Goal: Task Accomplishment & Management: Manage account settings

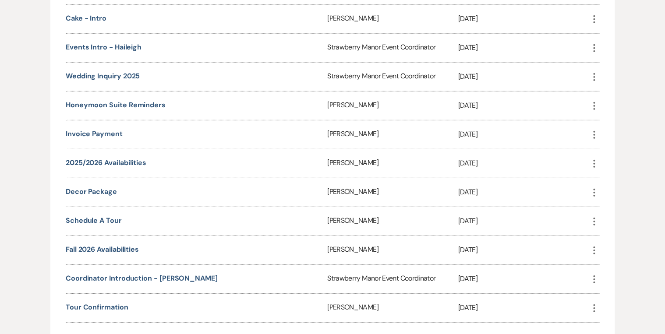
scroll to position [1261, 0]
click at [126, 158] on link "2025/2026 availabilities" at bounding box center [106, 162] width 81 height 9
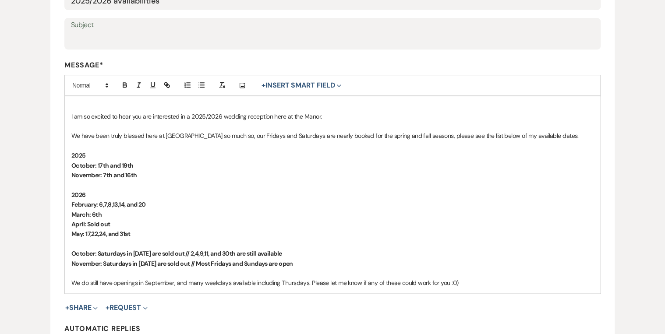
scroll to position [175, 0]
drag, startPoint x: 113, startPoint y: 222, endPoint x: 86, endPoint y: 222, distance: 26.7
click at [86, 222] on p "April: Sold out" at bounding box center [332, 223] width 522 height 10
click at [329, 201] on p "February: 6,7,8,13,14, and 20" at bounding box center [332, 204] width 522 height 10
click at [290, 198] on p "2026" at bounding box center [332, 194] width 522 height 10
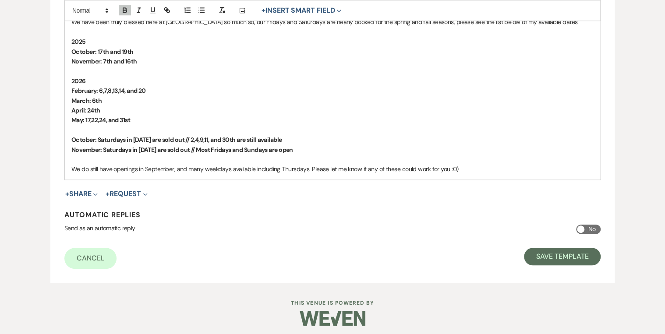
scroll to position [292, 0]
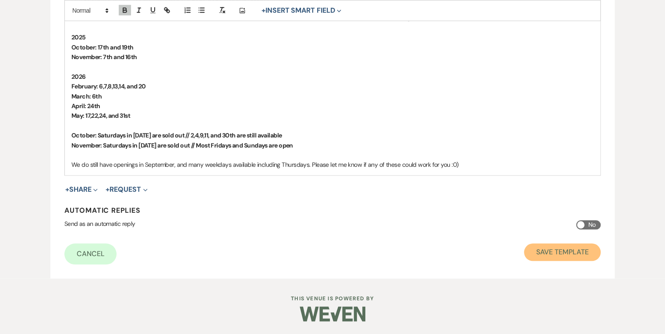
click at [553, 254] on button "Save Template" at bounding box center [562, 252] width 77 height 18
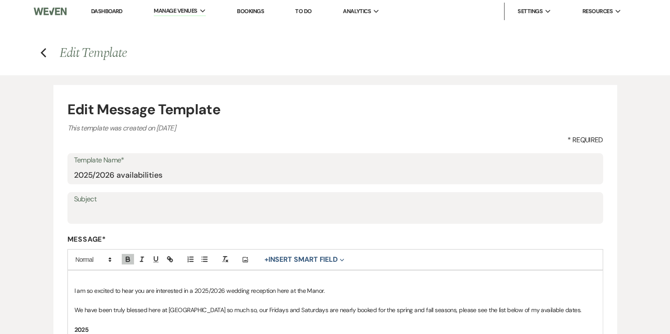
select select "Message Templates"
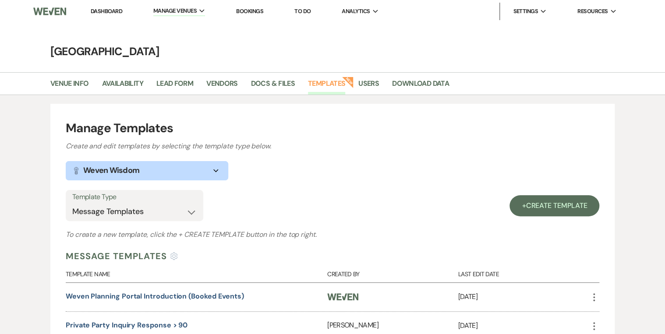
click at [109, 11] on link "Dashboard" at bounding box center [107, 10] width 32 height 7
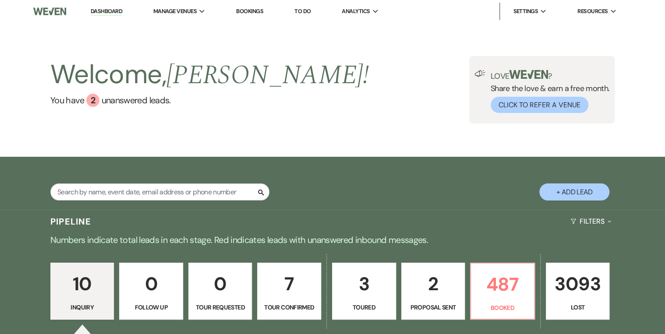
click at [319, 112] on div "Welcome, Robin ! You have 2 unanswered lead s . Love ? Share the love & earn a …" at bounding box center [332, 89] width 630 height 67
click at [356, 96] on div "Welcome, Robin ! You have 2 unanswered lead s . Love ? Share the love & earn a …" at bounding box center [332, 89] width 630 height 67
click at [314, 101] on div "Welcome, Robin ! You have 2 unanswered lead s . Love ? Share the love & earn a …" at bounding box center [332, 89] width 630 height 67
drag, startPoint x: 297, startPoint y: 109, endPoint x: 306, endPoint y: 114, distance: 10.6
click at [298, 109] on div "Welcome, Robin ! You have 2 unanswered lead s . Love ? Share the love & earn a …" at bounding box center [332, 89] width 630 height 67
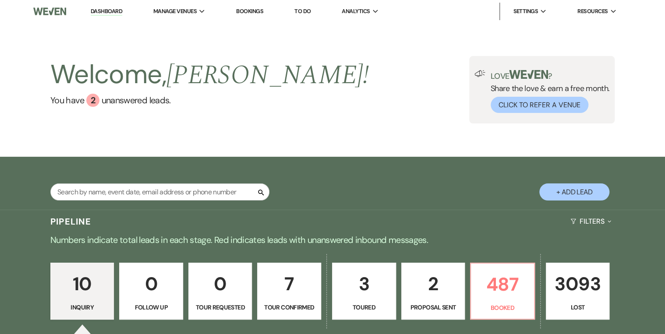
scroll to position [175, 0]
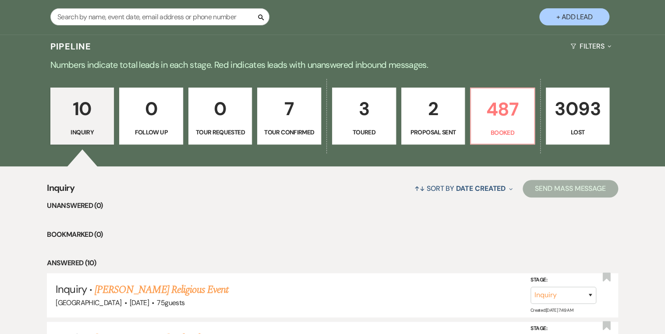
click at [163, 121] on p "0" at bounding box center [151, 108] width 53 height 29
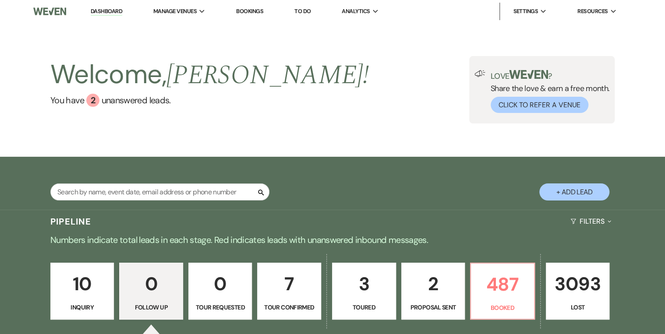
click at [392, 110] on div "Welcome, Robin ! You have 2 unanswered lead s . Love ? Share the love & earn a …" at bounding box center [332, 89] width 630 height 67
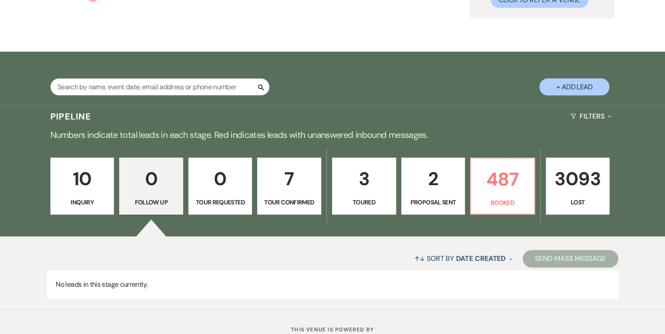
scroll to position [137, 0]
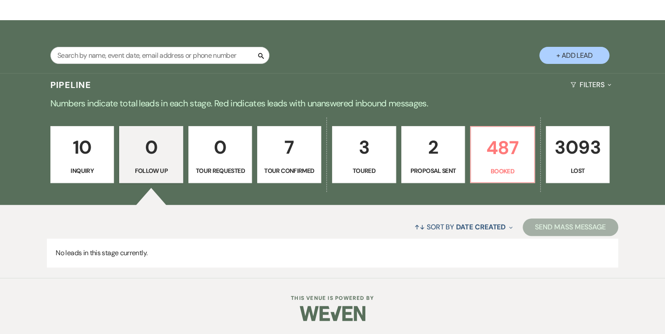
click at [406, 28] on div "Search + Add Lead" at bounding box center [332, 48] width 630 height 47
click at [80, 164] on link "10 Inquiry" at bounding box center [82, 154] width 64 height 57
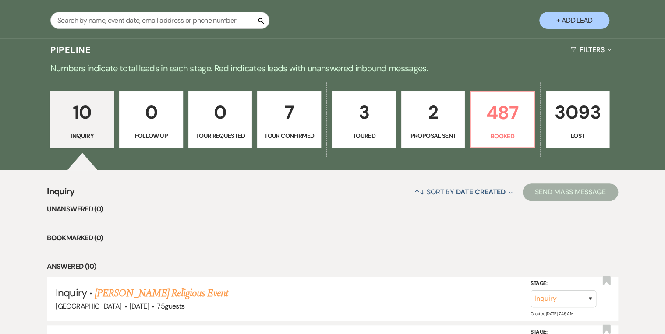
click at [295, 141] on link "7 Tour Confirmed" at bounding box center [289, 119] width 64 height 57
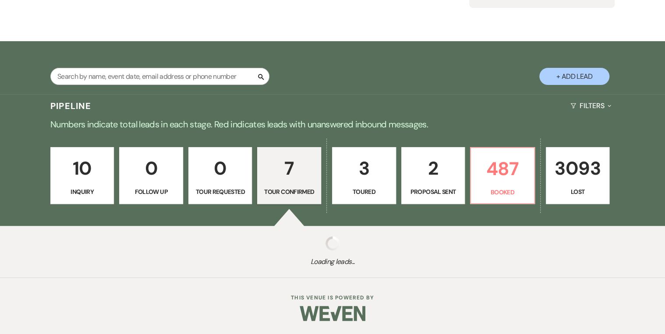
select select "4"
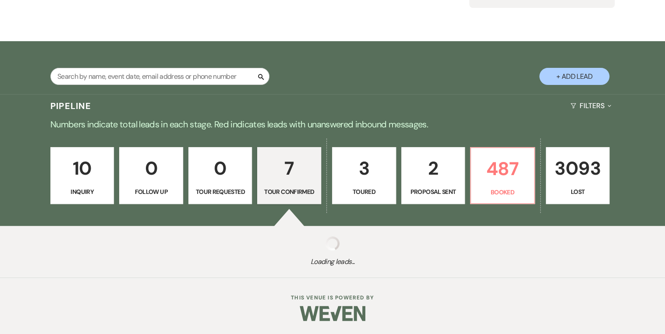
select select "4"
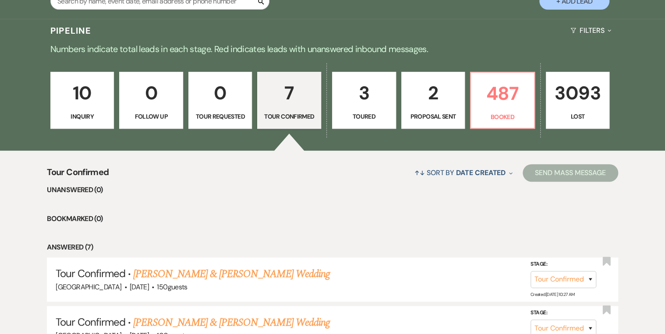
scroll to position [207, 0]
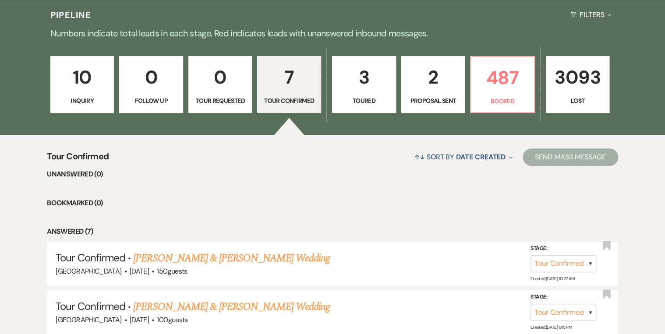
click at [425, 85] on p "2" at bounding box center [433, 77] width 53 height 29
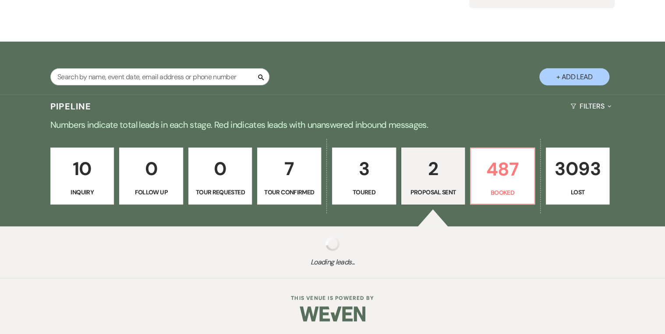
select select "6"
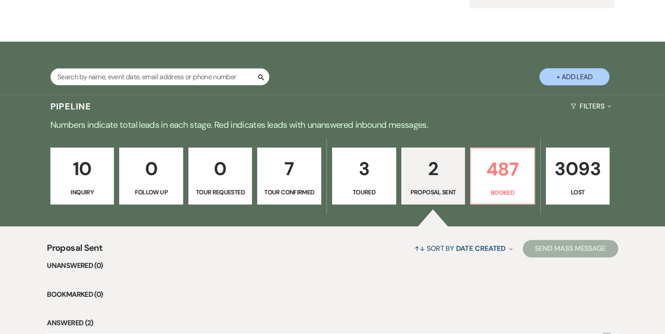
scroll to position [207, 0]
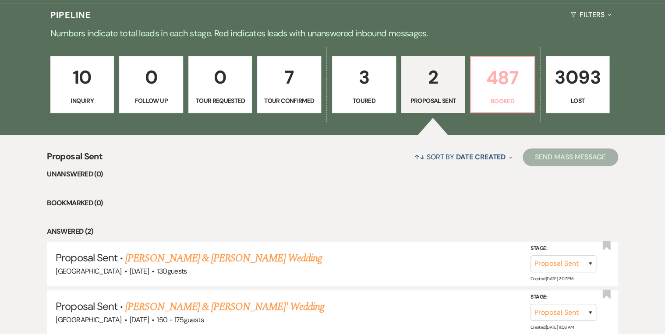
click at [491, 88] on p "487" at bounding box center [502, 77] width 53 height 29
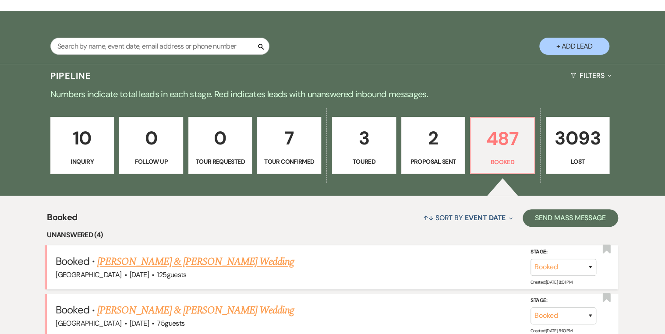
scroll to position [137, 0]
